Goal: Transaction & Acquisition: Purchase product/service

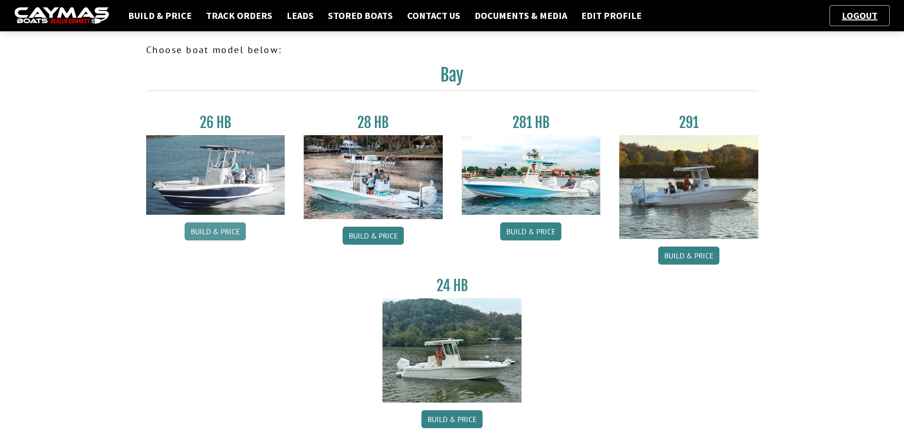
click at [225, 236] on link "Build & Price" at bounding box center [215, 232] width 61 height 18
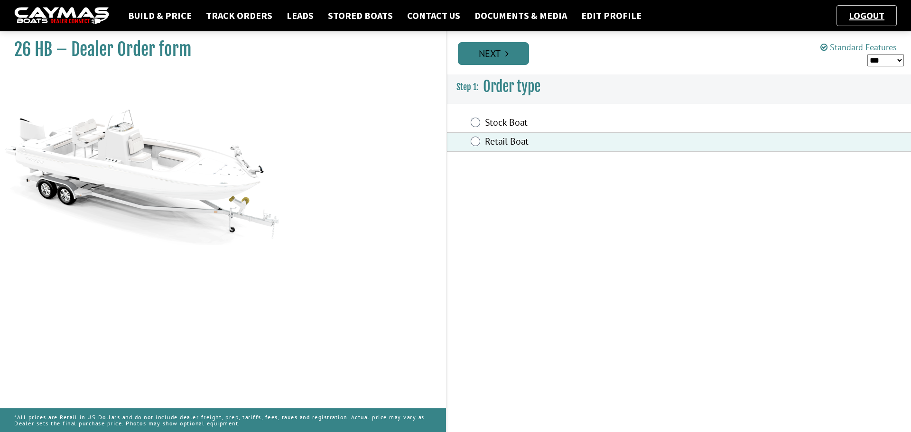
click at [503, 64] on link "Next" at bounding box center [493, 53] width 71 height 23
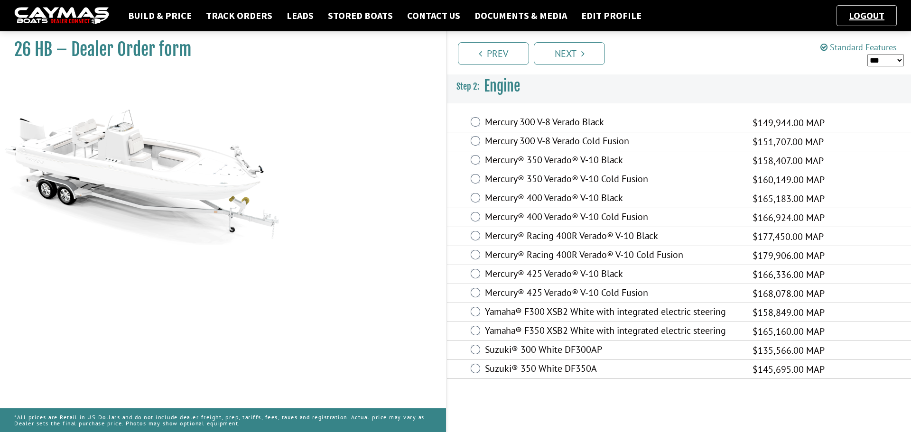
click at [476, 278] on div "Mercury® 425 Verado® V-10 Black $166,336.00 MAP $108,119.00 $148,108.00" at bounding box center [679, 274] width 464 height 19
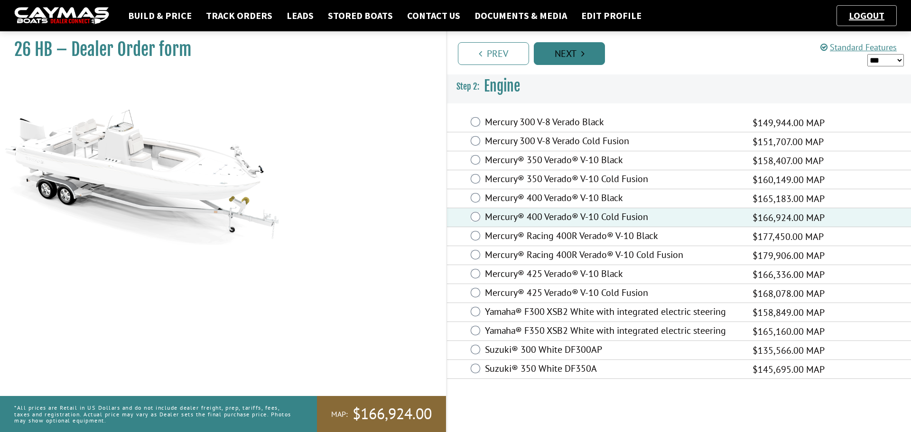
click at [564, 55] on link "Next" at bounding box center [569, 53] width 71 height 23
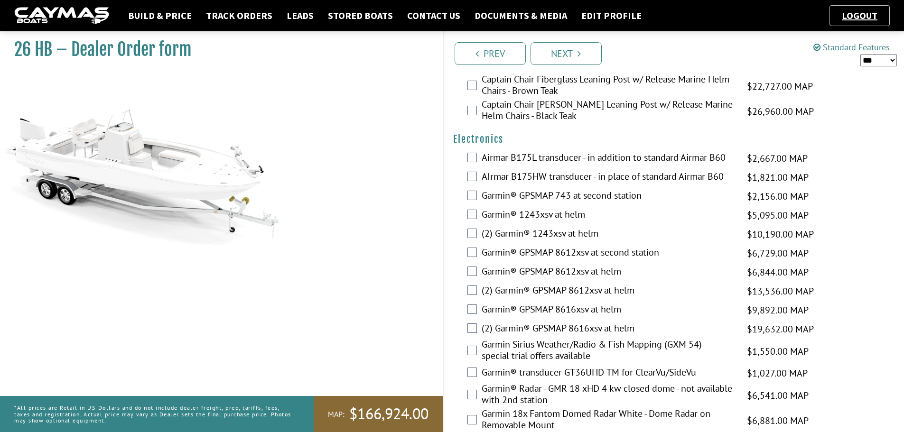
scroll to position [2191, 0]
